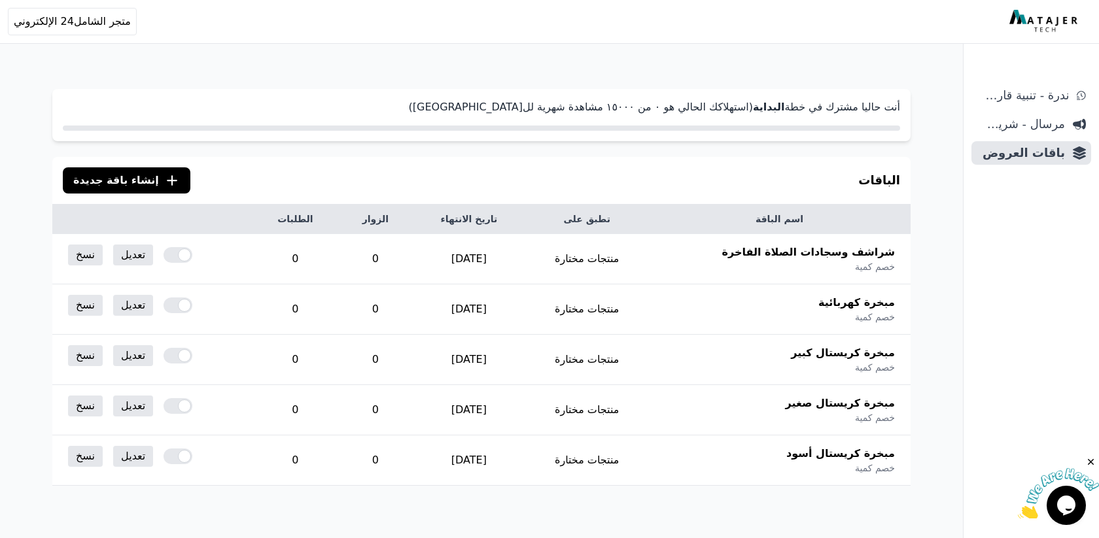
click at [95, 188] on span "إنشاء باقة جديدة" at bounding box center [116, 181] width 86 height 16
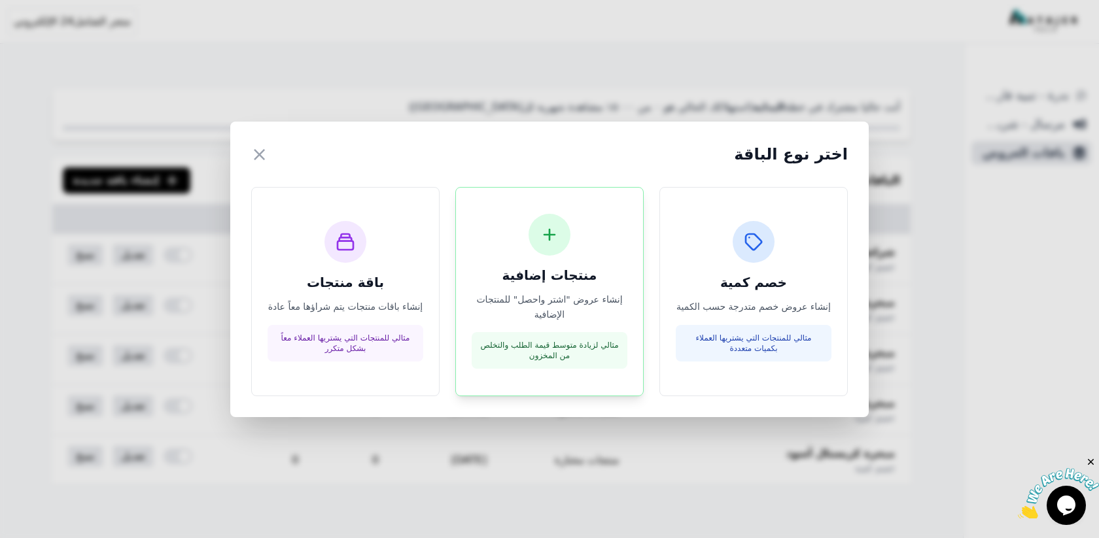
click at [574, 270] on div "منتجات إضافية إنشاء عروض "اشتر واحصل" للمنتجات الإضافية مثالي لزيادة متوسط قيمة…" at bounding box center [549, 292] width 156 height 156
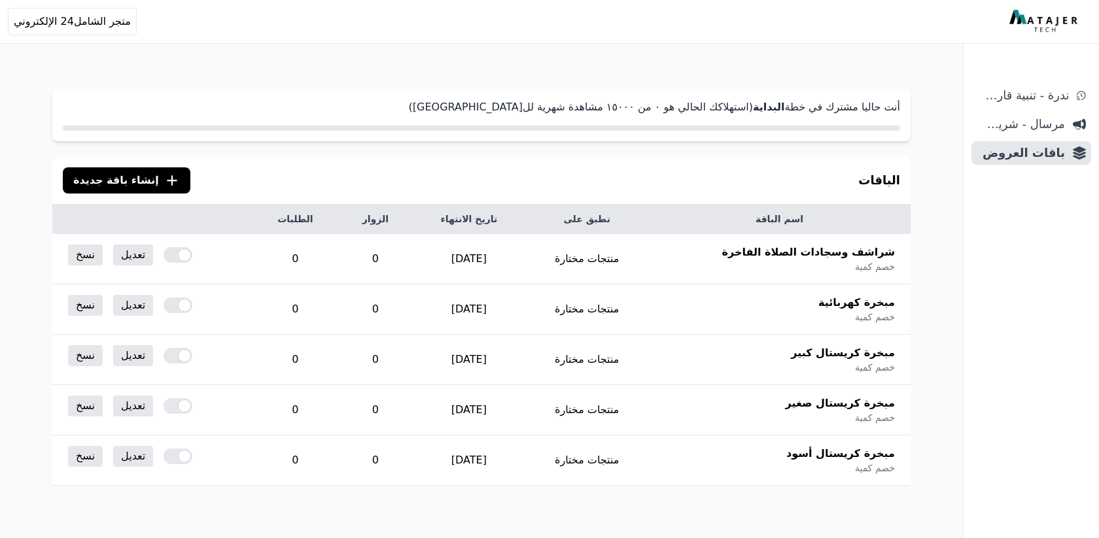
click at [164, 184] on icon ".cls-1{fill:none;stroke:#fff;stroke-linecap:round;stroke-linejoin:round;stroke-…" at bounding box center [172, 181] width 16 height 16
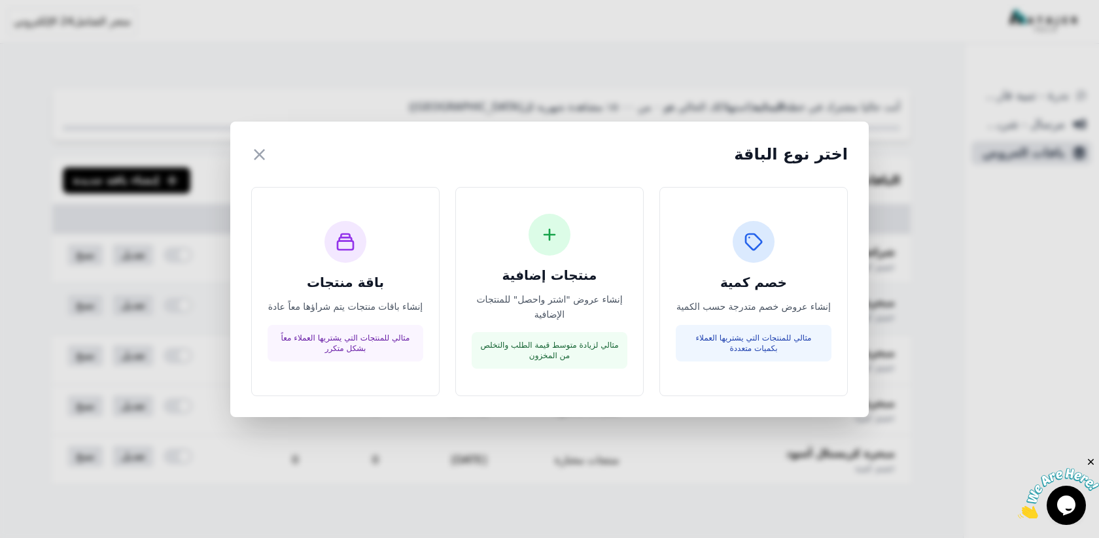
click at [537, 284] on h3 "منتجات إضافية" at bounding box center [549, 275] width 156 height 18
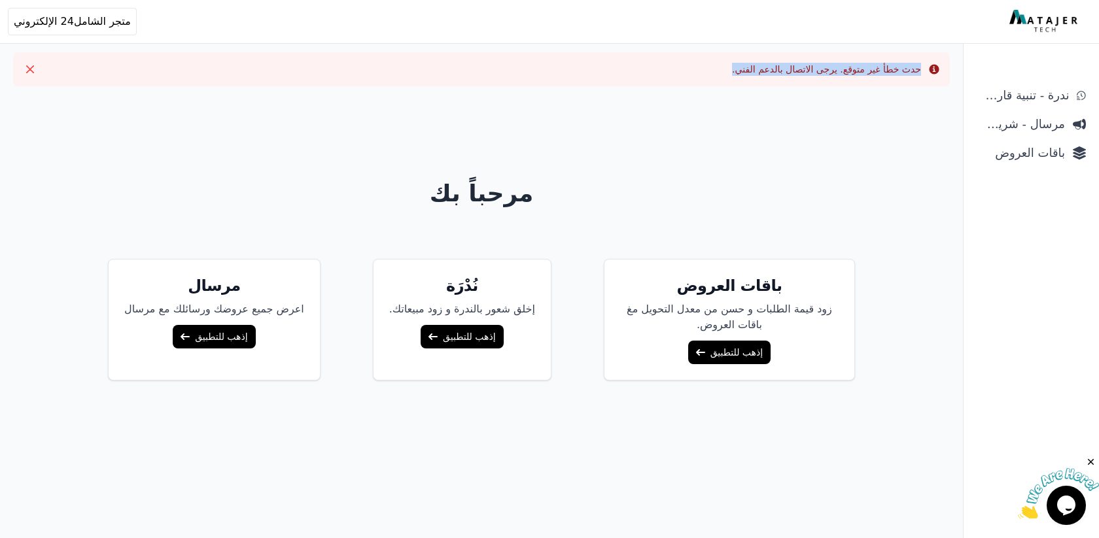
drag, startPoint x: 940, startPoint y: 61, endPoint x: 719, endPoint y: 82, distance: 222.7
click at [724, 73] on div "Info حدث خطأ غير متوقع. يرجى الاتصال بالدعم الفني. Close" at bounding box center [481, 69] width 936 height 34
copy div "Info حدث خطأ غير متوقع. يرجى الاتصال بالدعم الفني."
click at [793, 46] on div "Info حدث خطأ غير متوقع. يرجى الاتصال بالدعم الفني. Close مرحباً بك باقات العروض…" at bounding box center [481, 317] width 963 height 635
drag, startPoint x: 799, startPoint y: 45, endPoint x: 759, endPoint y: 97, distance: 65.8
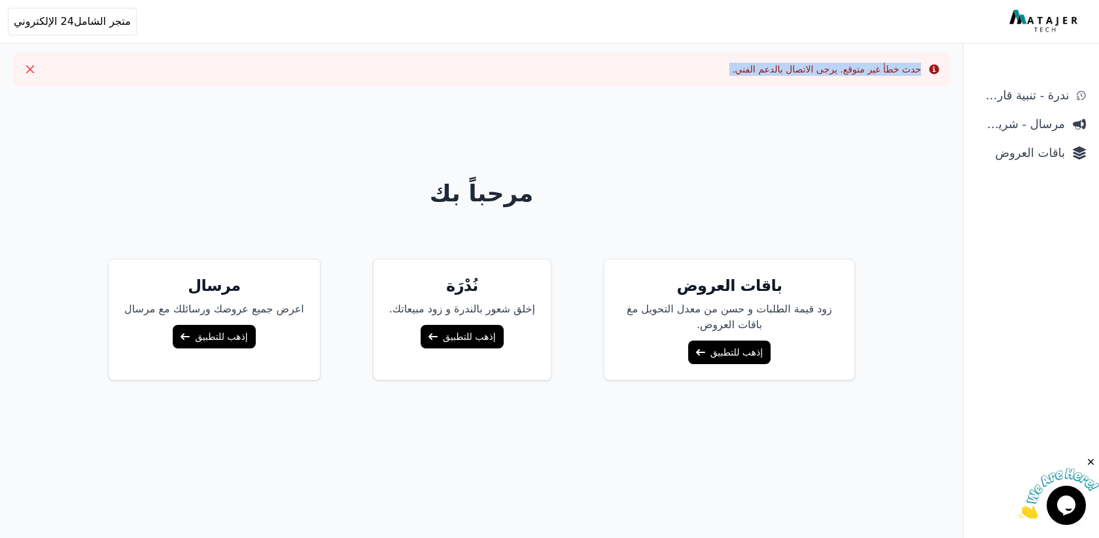
click at [761, 94] on div "Info حدث خطأ غير متوقع. يرجى الاتصال بالدعم الفني. Close مرحباً بك باقات العروض…" at bounding box center [481, 317] width 963 height 635
copy div "حدث خطأ غير متوقع. يرجى الاتصال بالدعم الفني. Close"
click at [39, 71] on button "Close" at bounding box center [30, 69] width 21 height 21
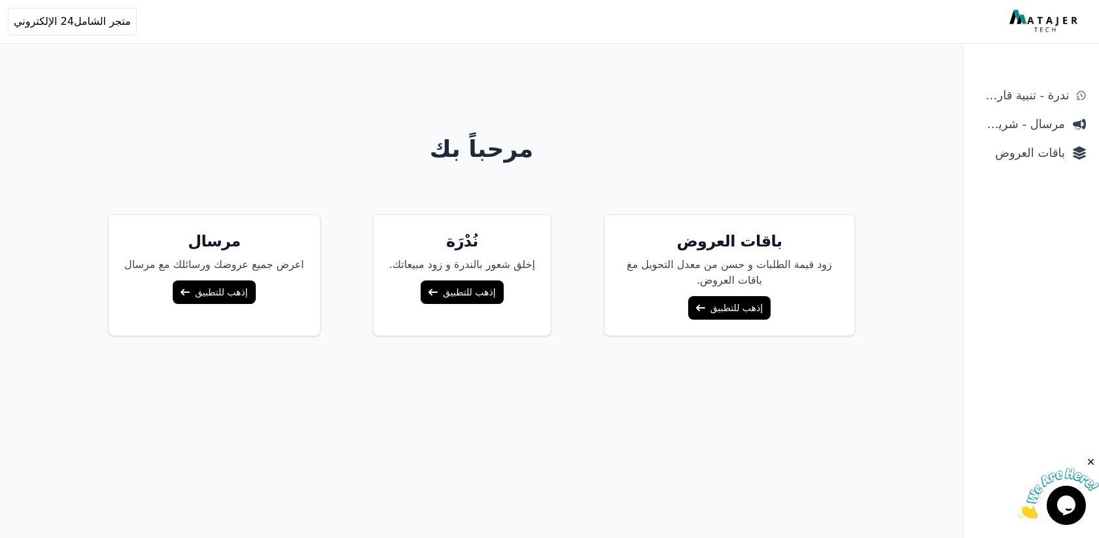
click at [693, 296] on link "إذهب للتطبيق" at bounding box center [729, 308] width 82 height 24
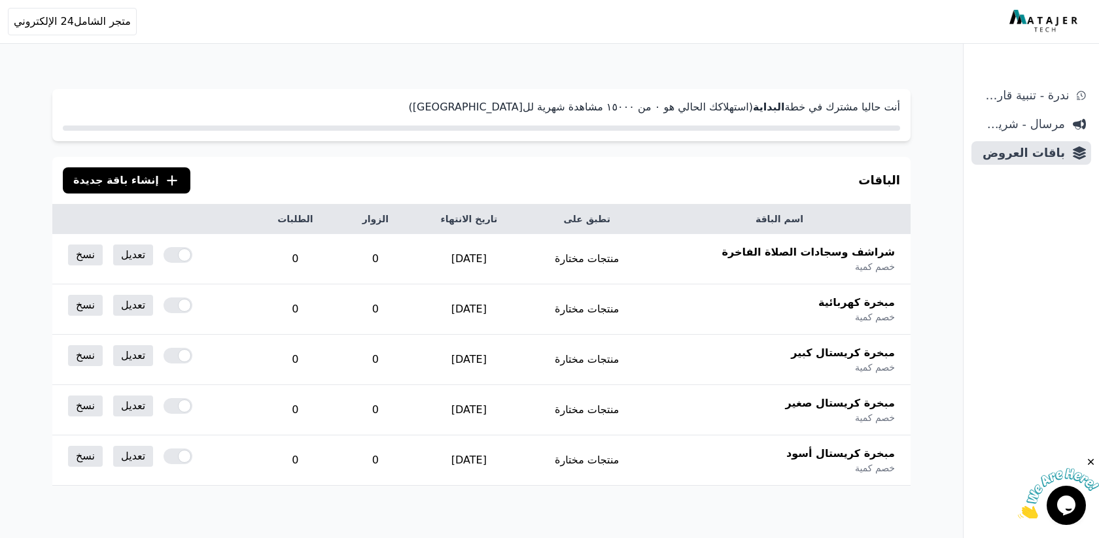
click at [126, 180] on span "إنشاء باقة جديدة" at bounding box center [116, 181] width 86 height 16
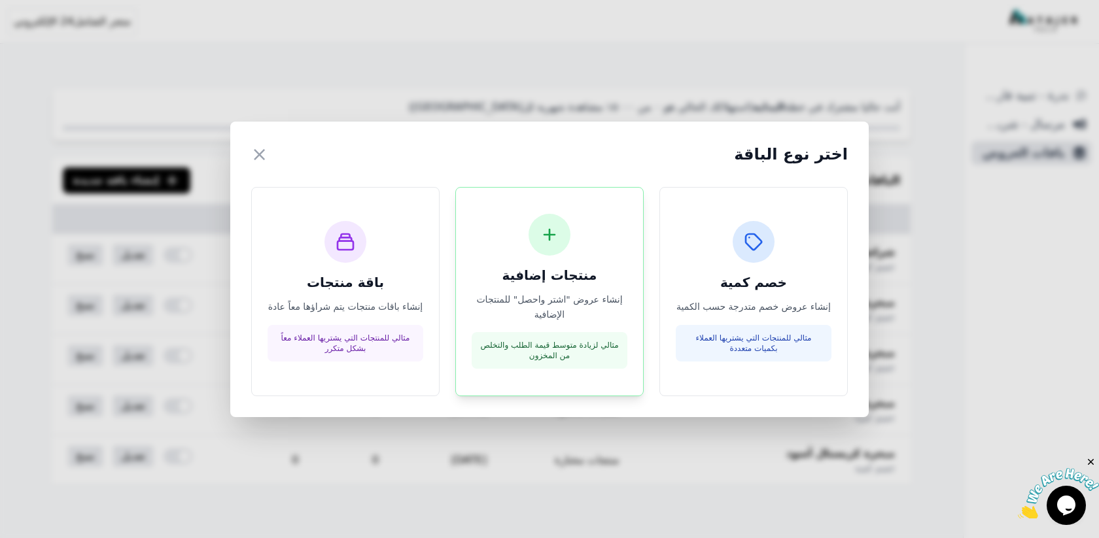
click at [590, 334] on div "مثالي لزيادة متوسط قيمة الطلب والتخلص من المخزون" at bounding box center [549, 350] width 156 height 37
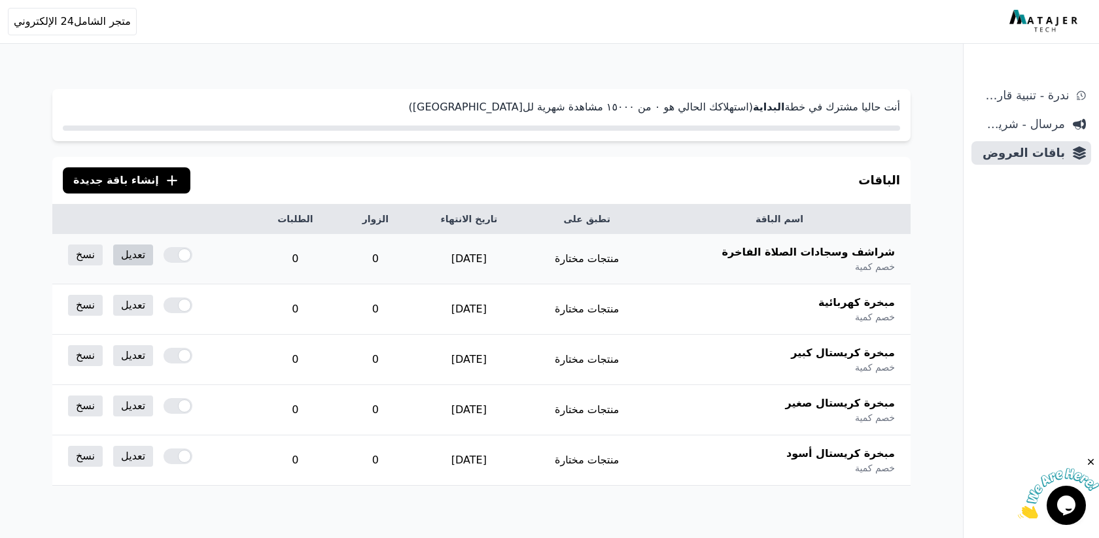
click at [104, 254] on td "تعديل نسخ" at bounding box center [152, 255] width 200 height 42
click at [116, 254] on link "تعديل" at bounding box center [133, 255] width 40 height 21
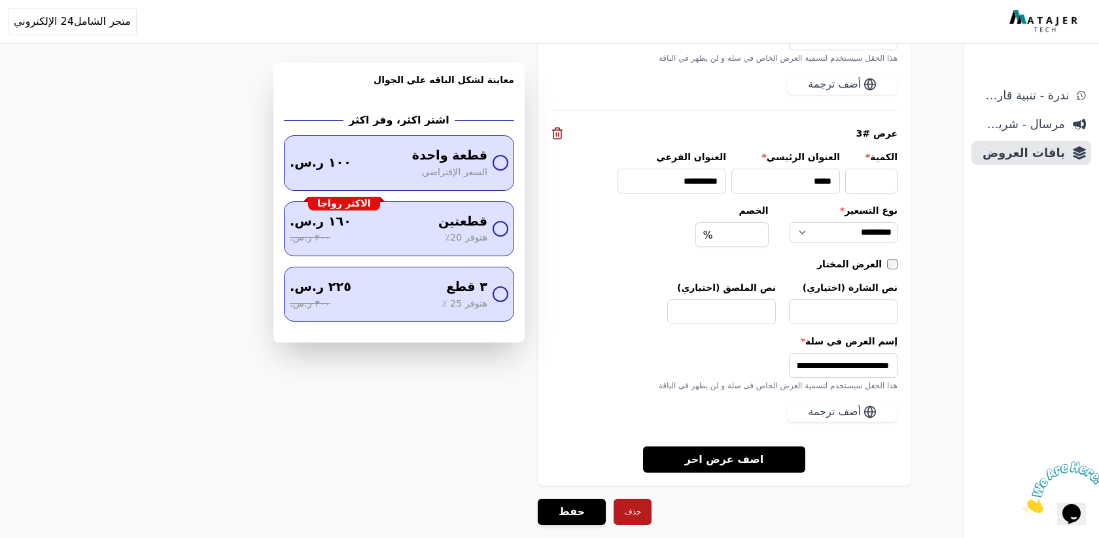
scroll to position [1757, 0]
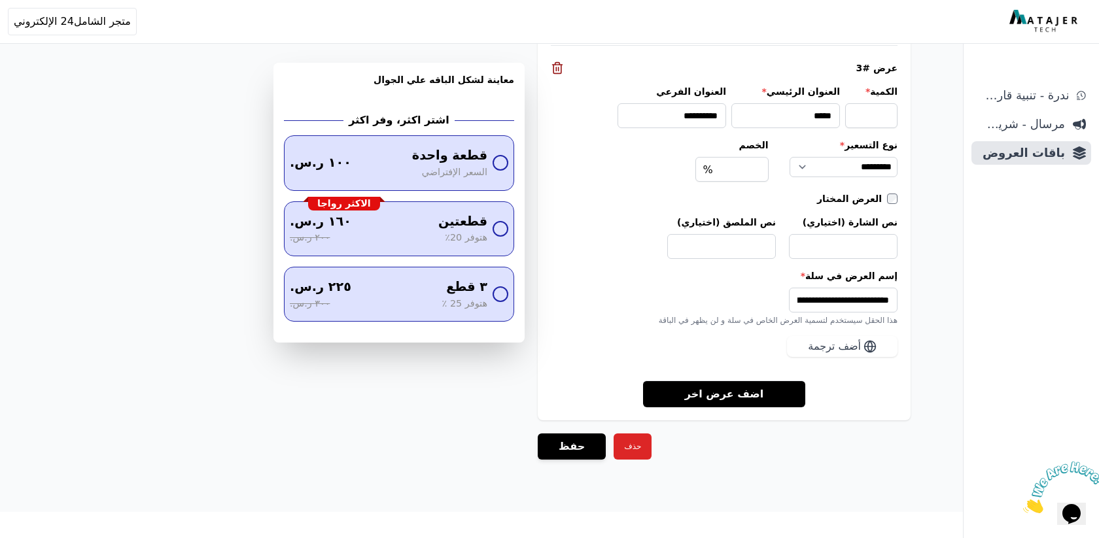
click at [617, 453] on button "حذف" at bounding box center [632, 447] width 38 height 26
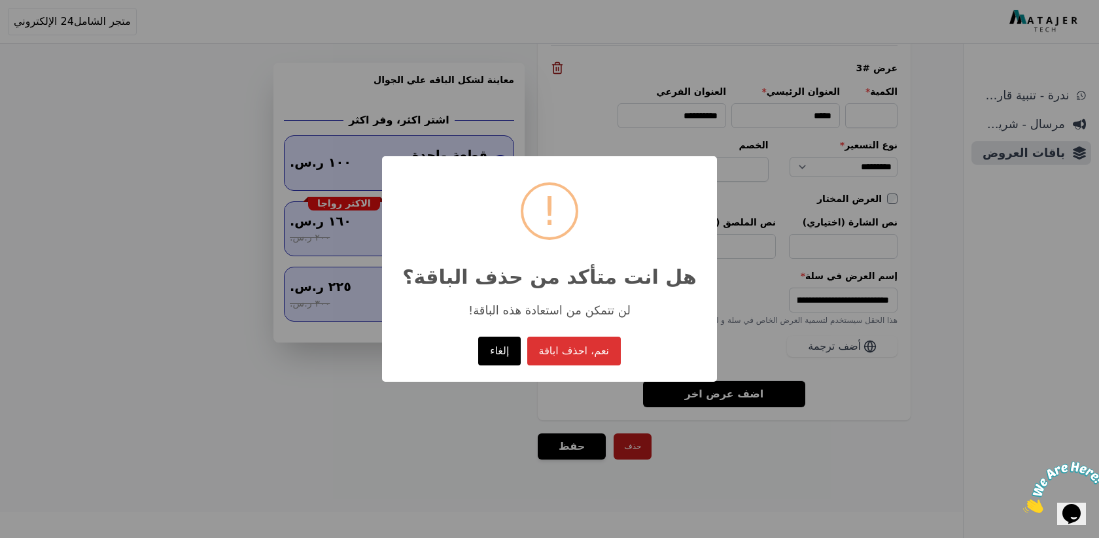
click at [564, 358] on button "نعم، احذف اباقة" at bounding box center [574, 351] width 94 height 29
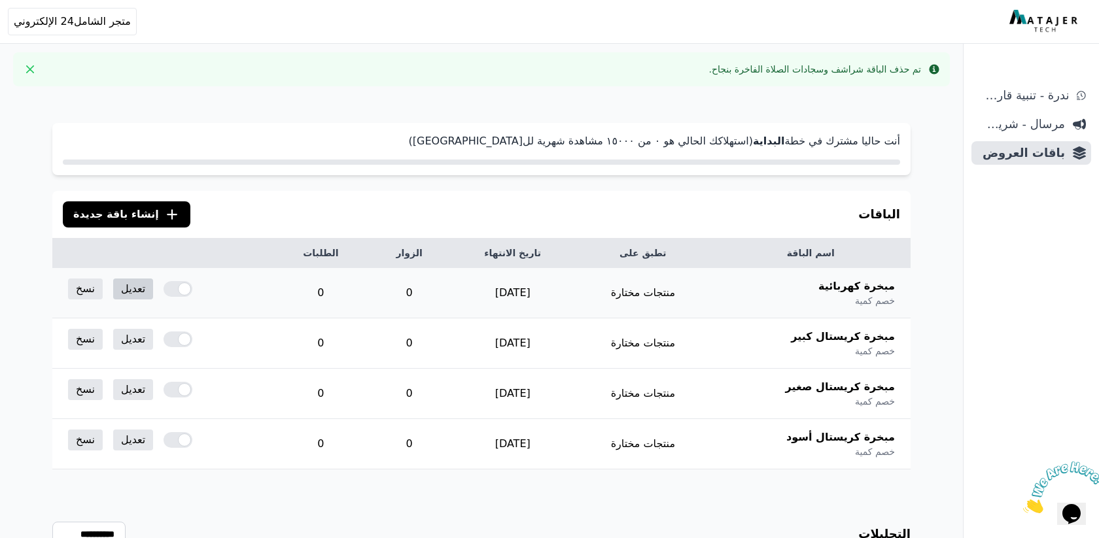
click at [122, 293] on link "تعديل" at bounding box center [133, 289] width 40 height 21
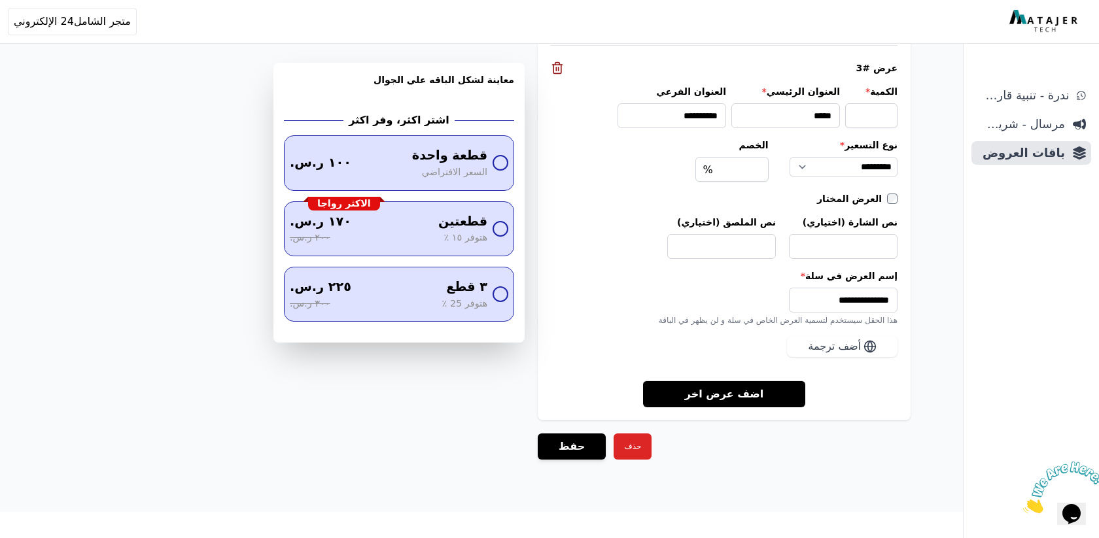
click at [620, 441] on button "حذف" at bounding box center [632, 447] width 38 height 26
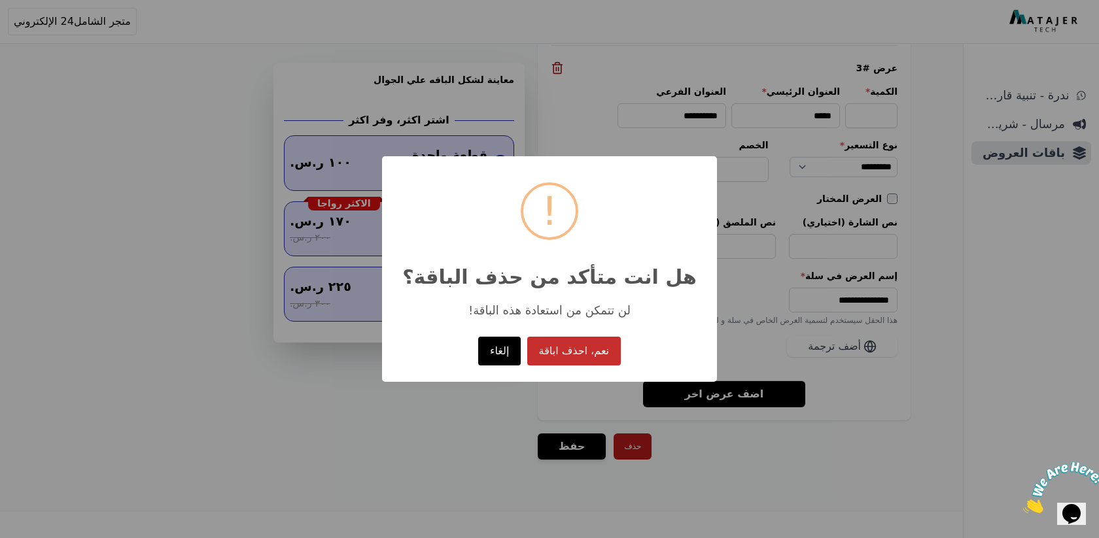
drag, startPoint x: 598, startPoint y: 348, endPoint x: 430, endPoint y: 352, distance: 168.1
click at [598, 348] on button "نعم، احذف اباقة" at bounding box center [574, 351] width 94 height 29
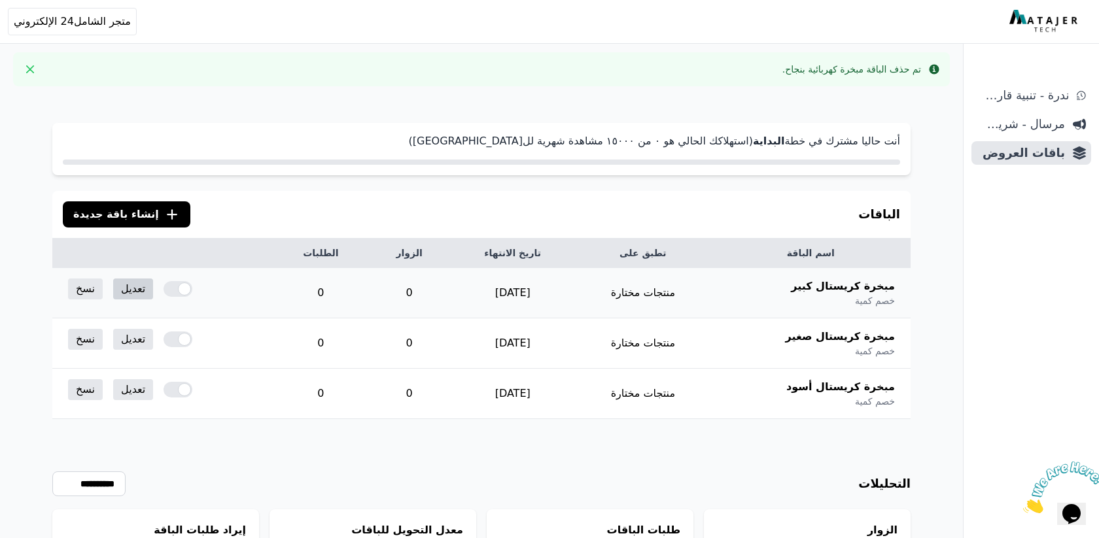
click at [117, 287] on link "تعديل" at bounding box center [133, 289] width 40 height 21
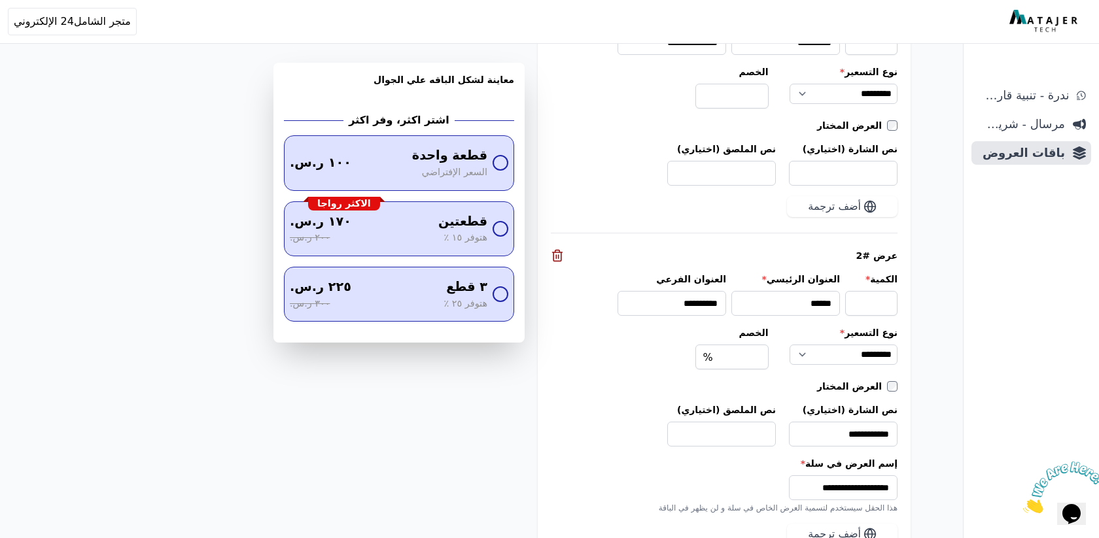
scroll to position [1738, 0]
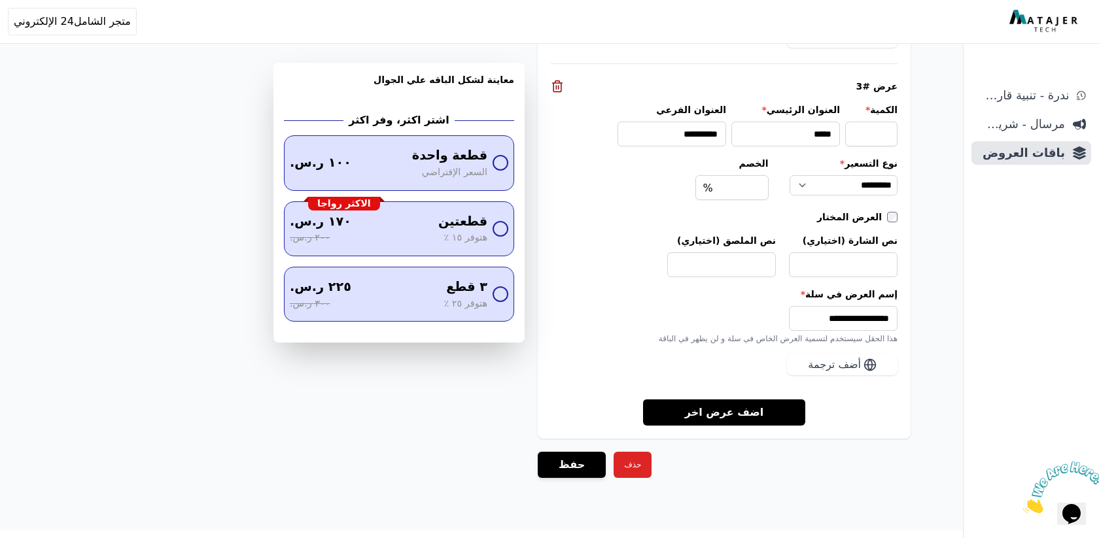
click at [627, 452] on button "حذف" at bounding box center [632, 465] width 38 height 26
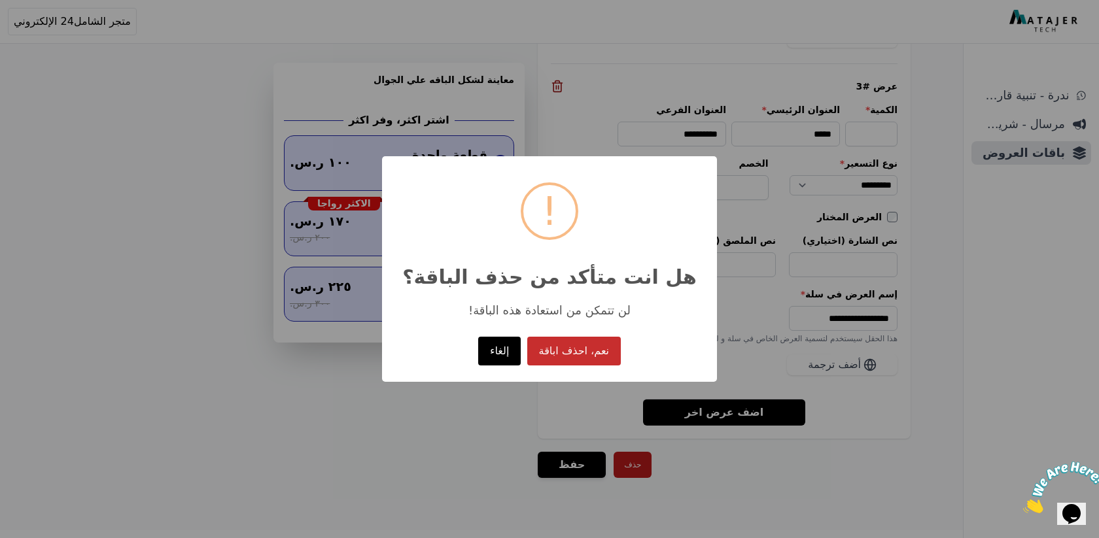
click at [568, 346] on button "نعم، احذف اباقة" at bounding box center [574, 351] width 94 height 29
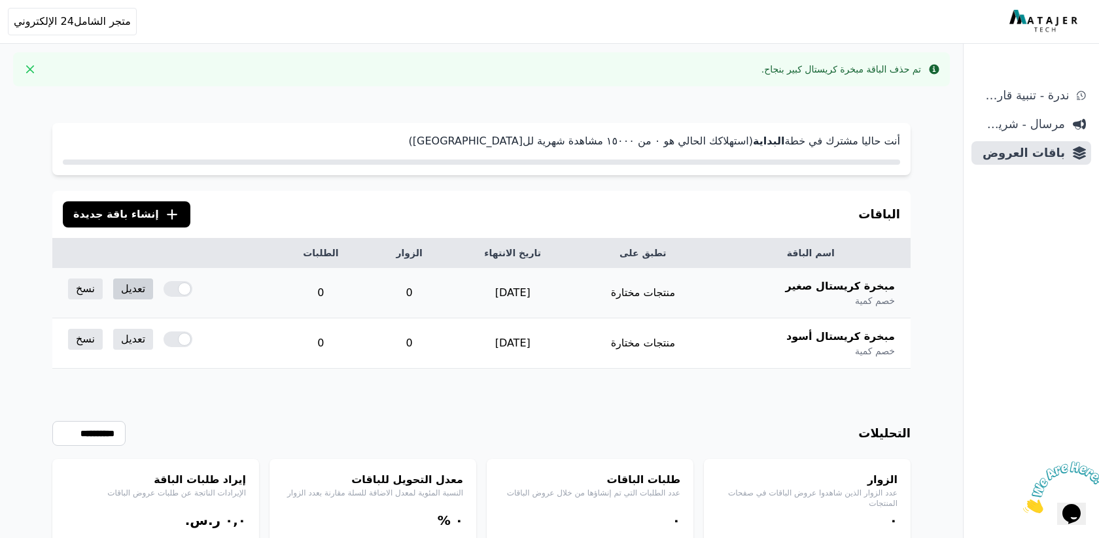
click at [126, 292] on link "تعديل" at bounding box center [133, 289] width 40 height 21
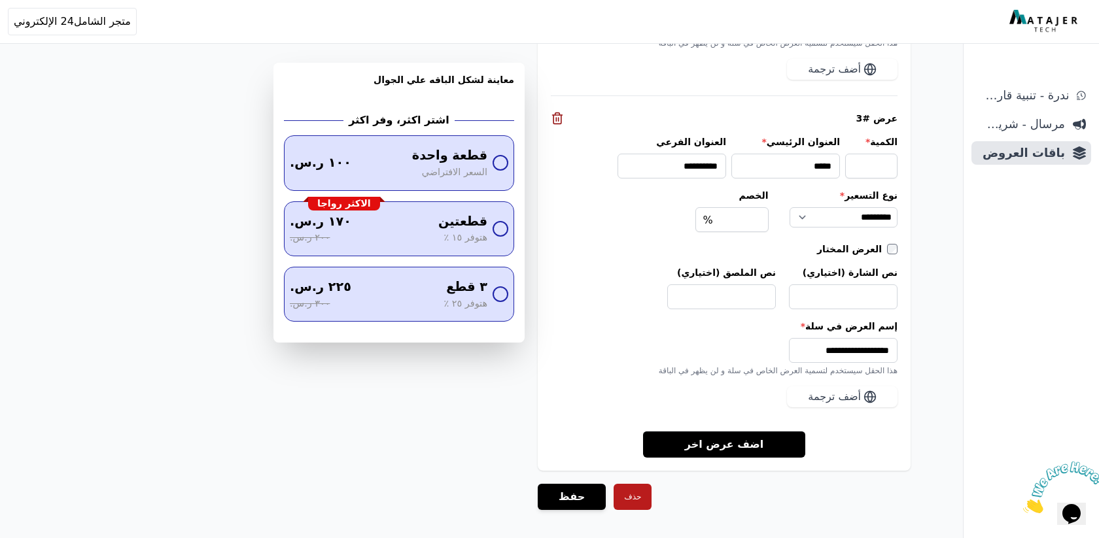
scroll to position [1738, 0]
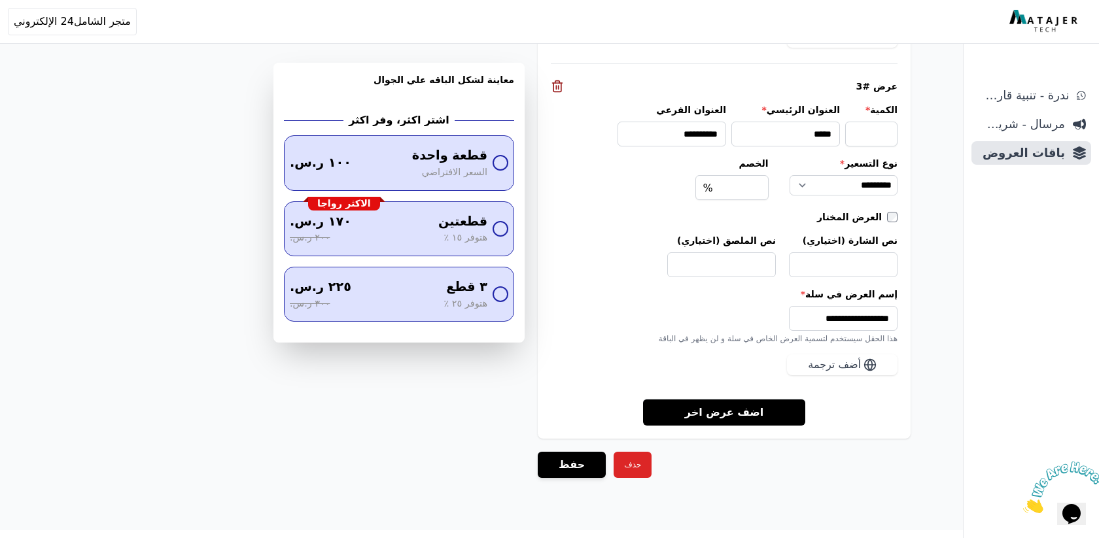
click at [621, 453] on button "حذف" at bounding box center [632, 465] width 38 height 26
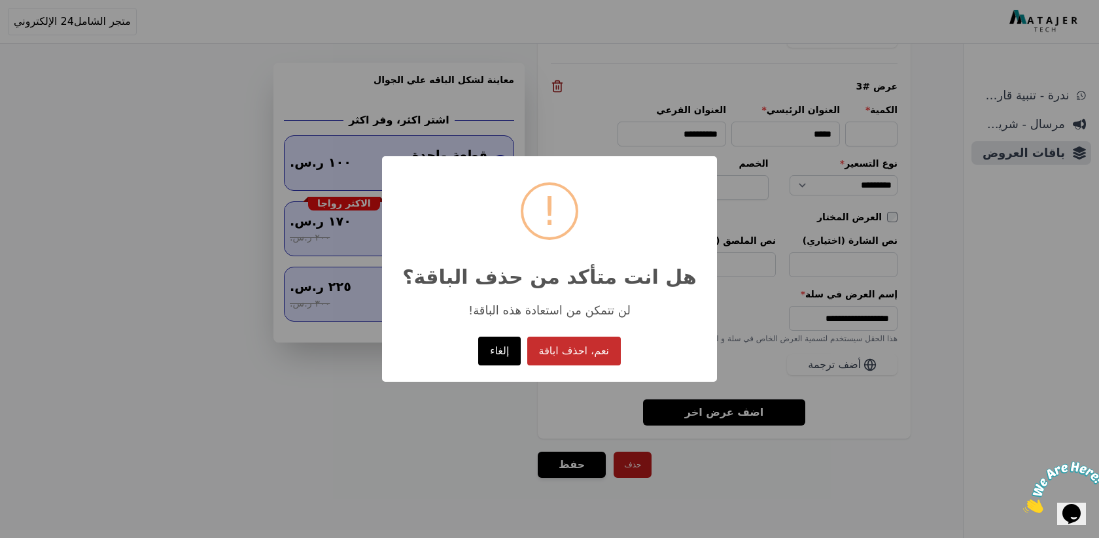
drag, startPoint x: 570, startPoint y: 335, endPoint x: 569, endPoint y: 343, distance: 8.6
click at [570, 335] on div "نعم، احذف اباقة No إلغاء" at bounding box center [549, 351] width 148 height 35
click at [569, 343] on button "نعم، احذف اباقة" at bounding box center [574, 351] width 94 height 29
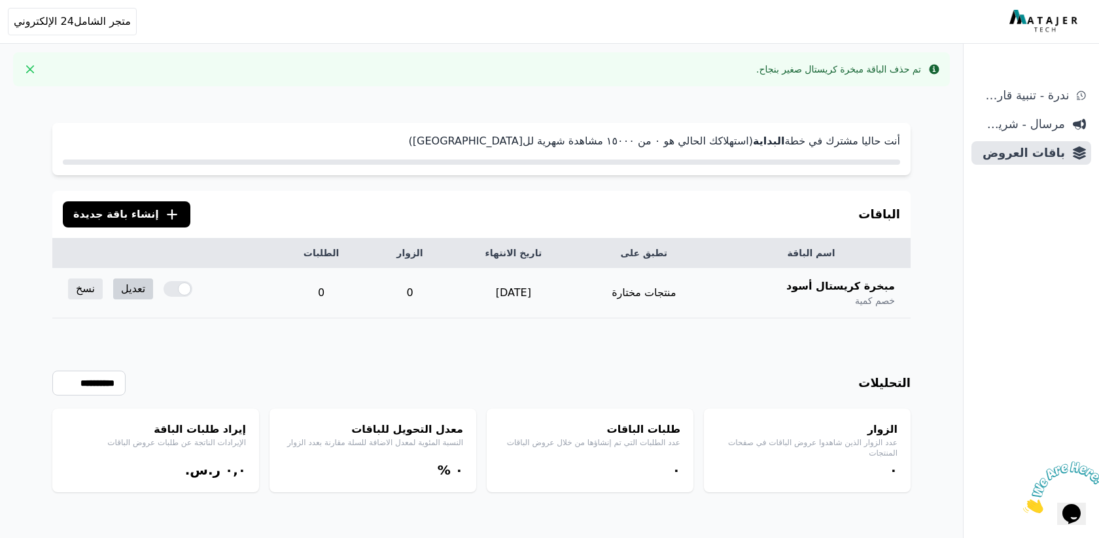
click at [128, 294] on link "تعديل" at bounding box center [133, 289] width 40 height 21
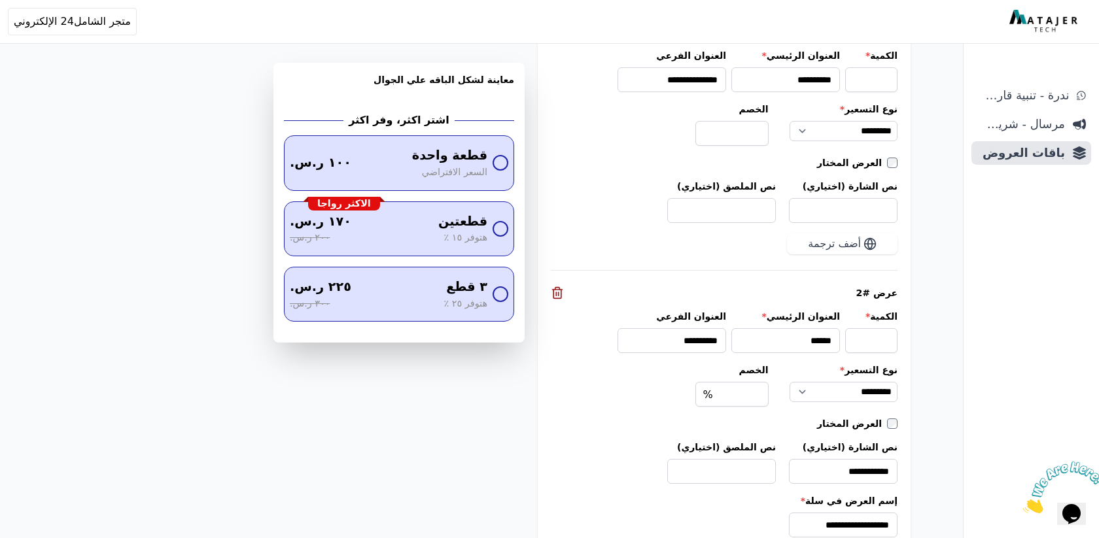
scroll to position [1738, 0]
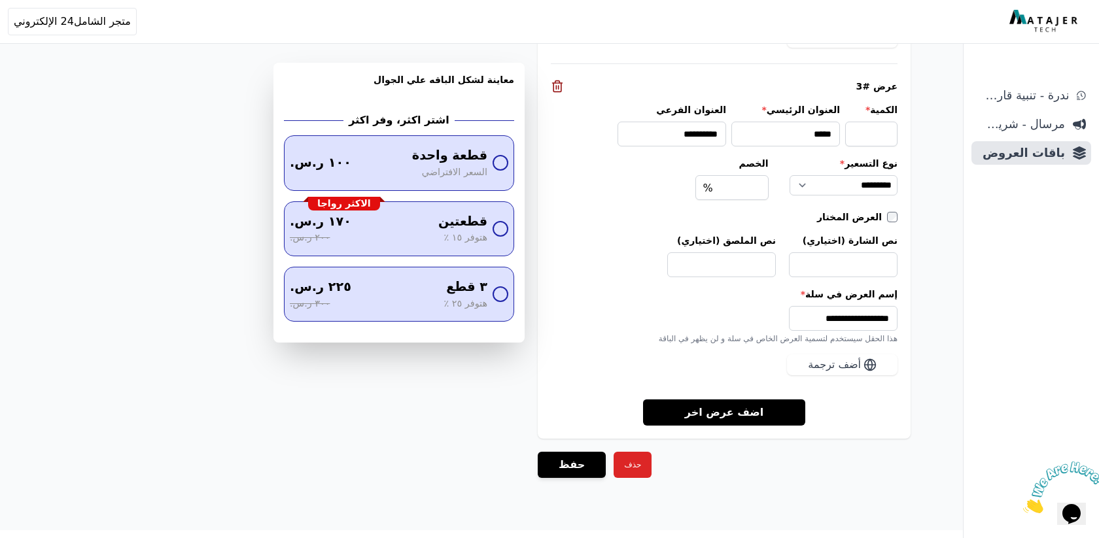
click at [628, 452] on button "حذف" at bounding box center [632, 465] width 38 height 26
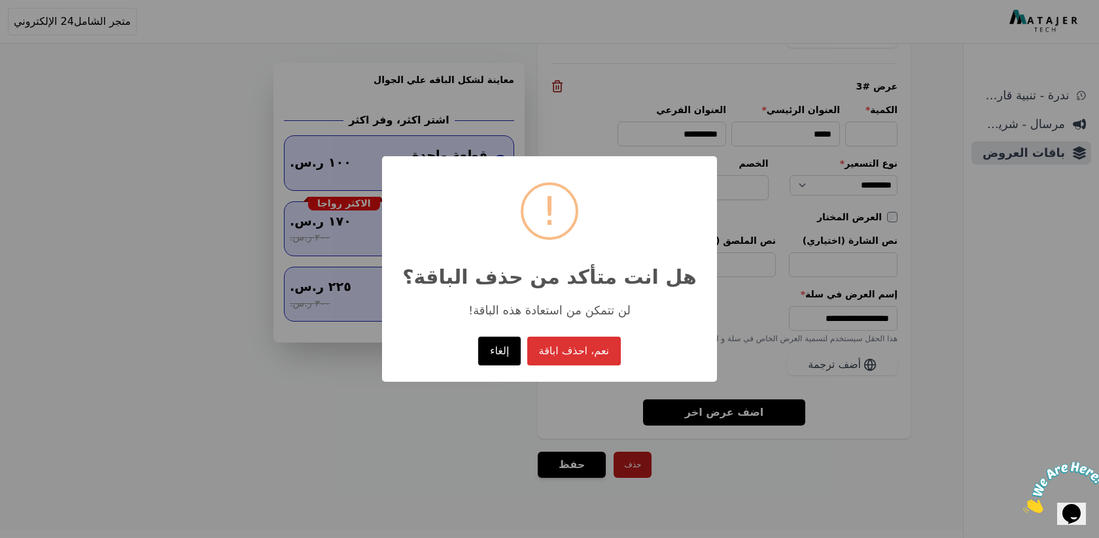
click at [583, 361] on button "نعم، احذف اباقة" at bounding box center [574, 351] width 94 height 29
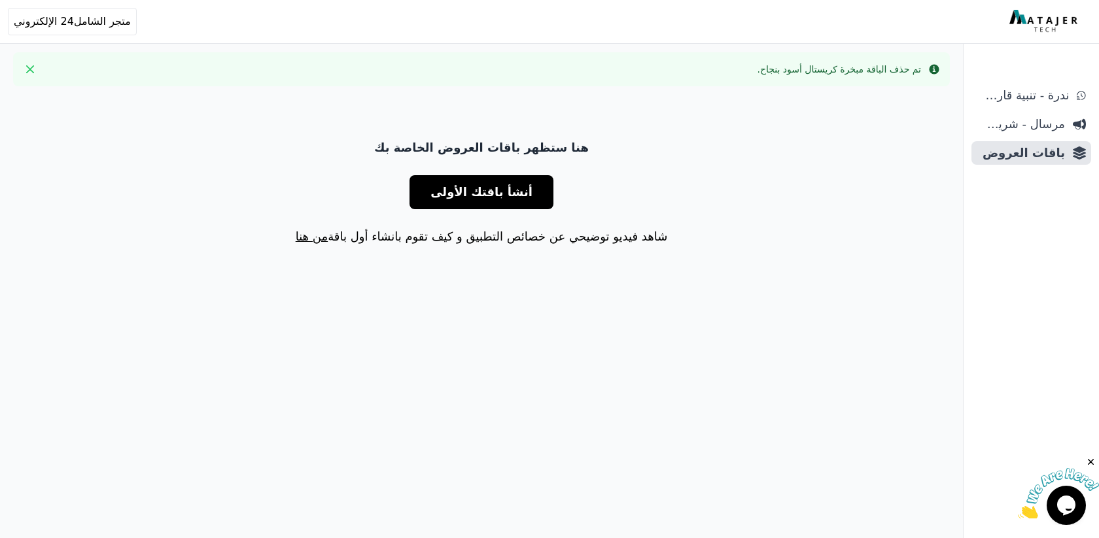
click at [491, 192] on span "أنشأ باقتك الأولى" at bounding box center [481, 192] width 102 height 18
